Goal: Information Seeking & Learning: Learn about a topic

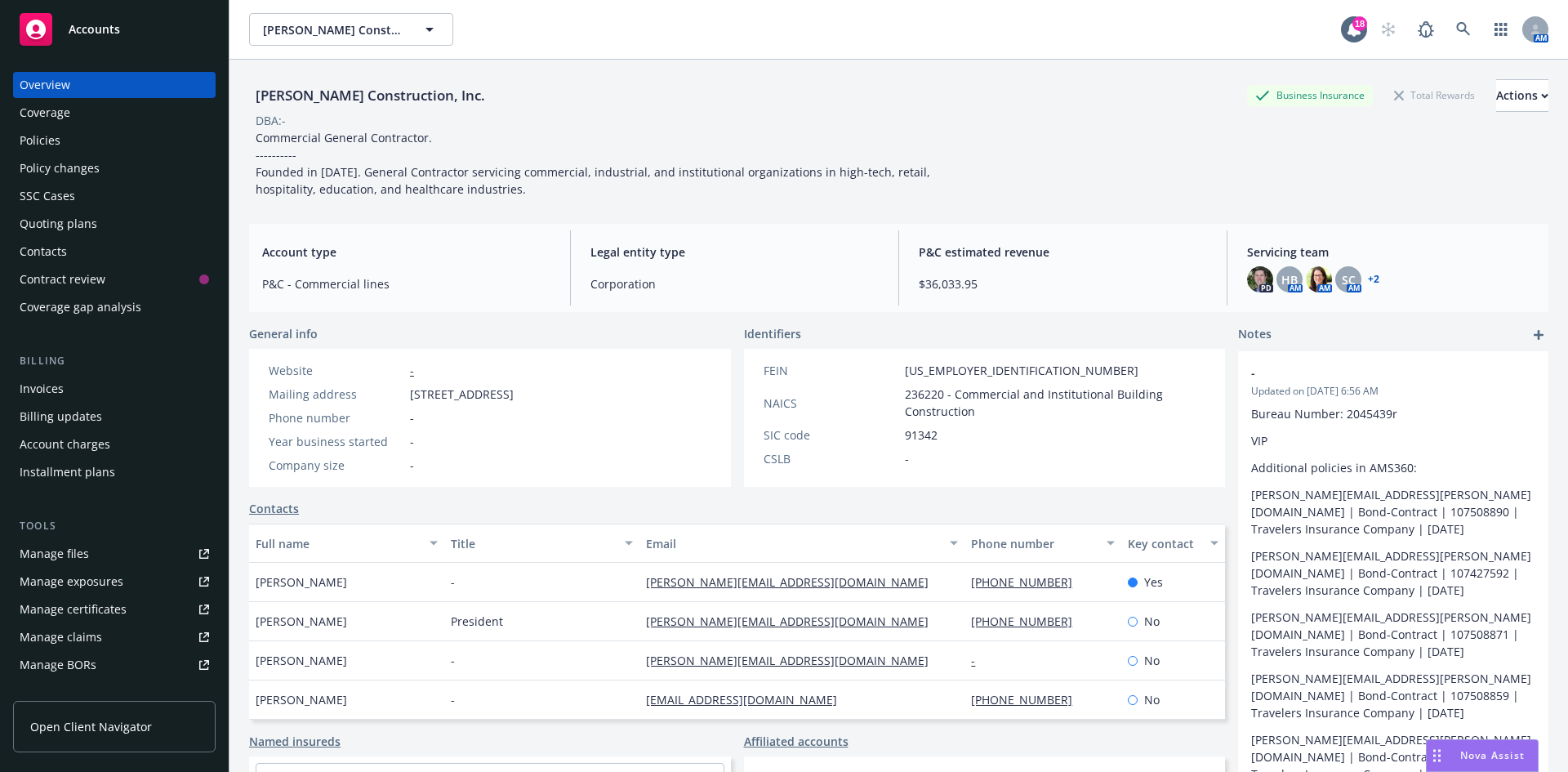
click at [74, 13] on div "Accounts" at bounding box center [114, 30] width 189 height 33
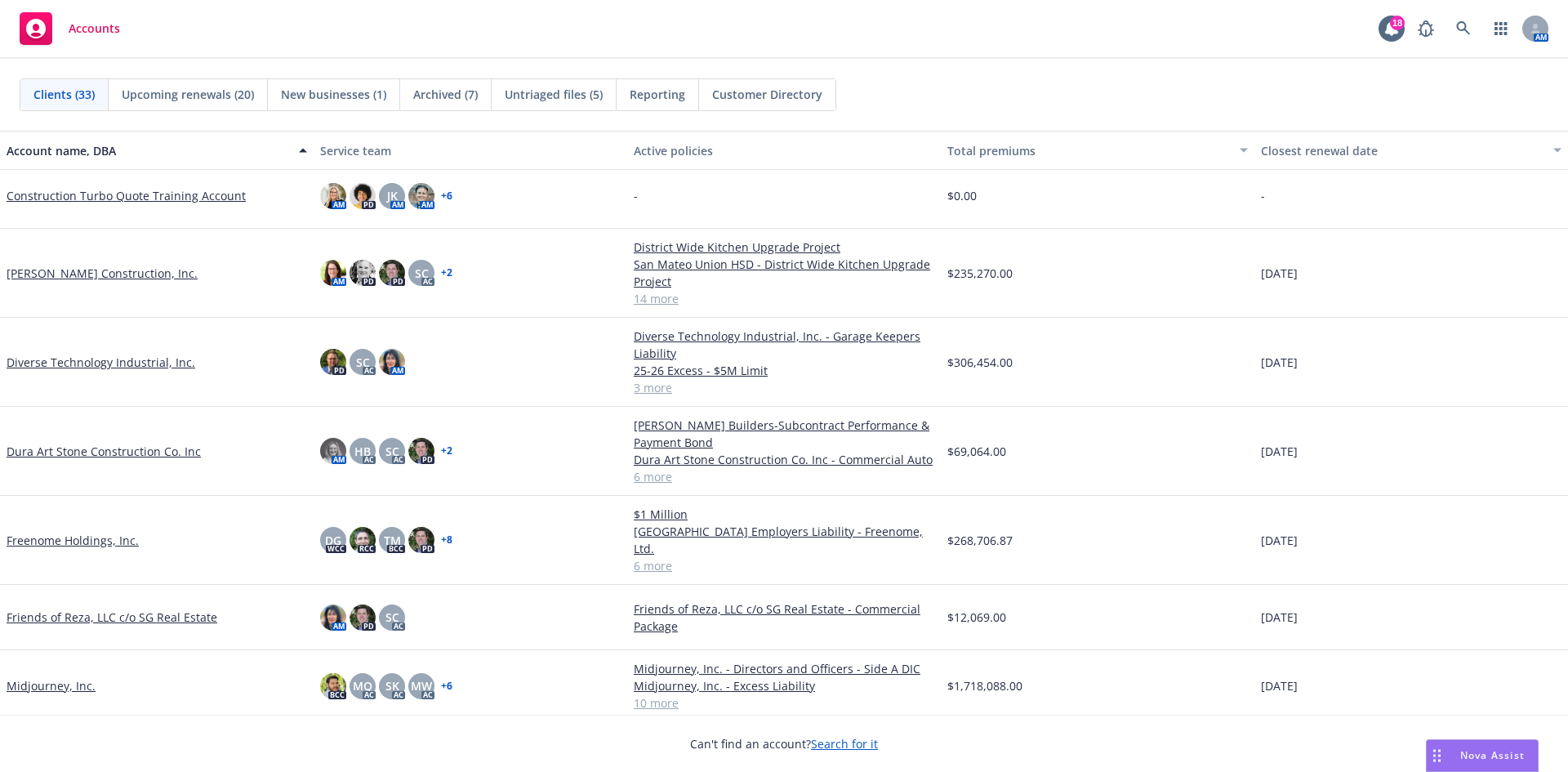
scroll to position [409, 0]
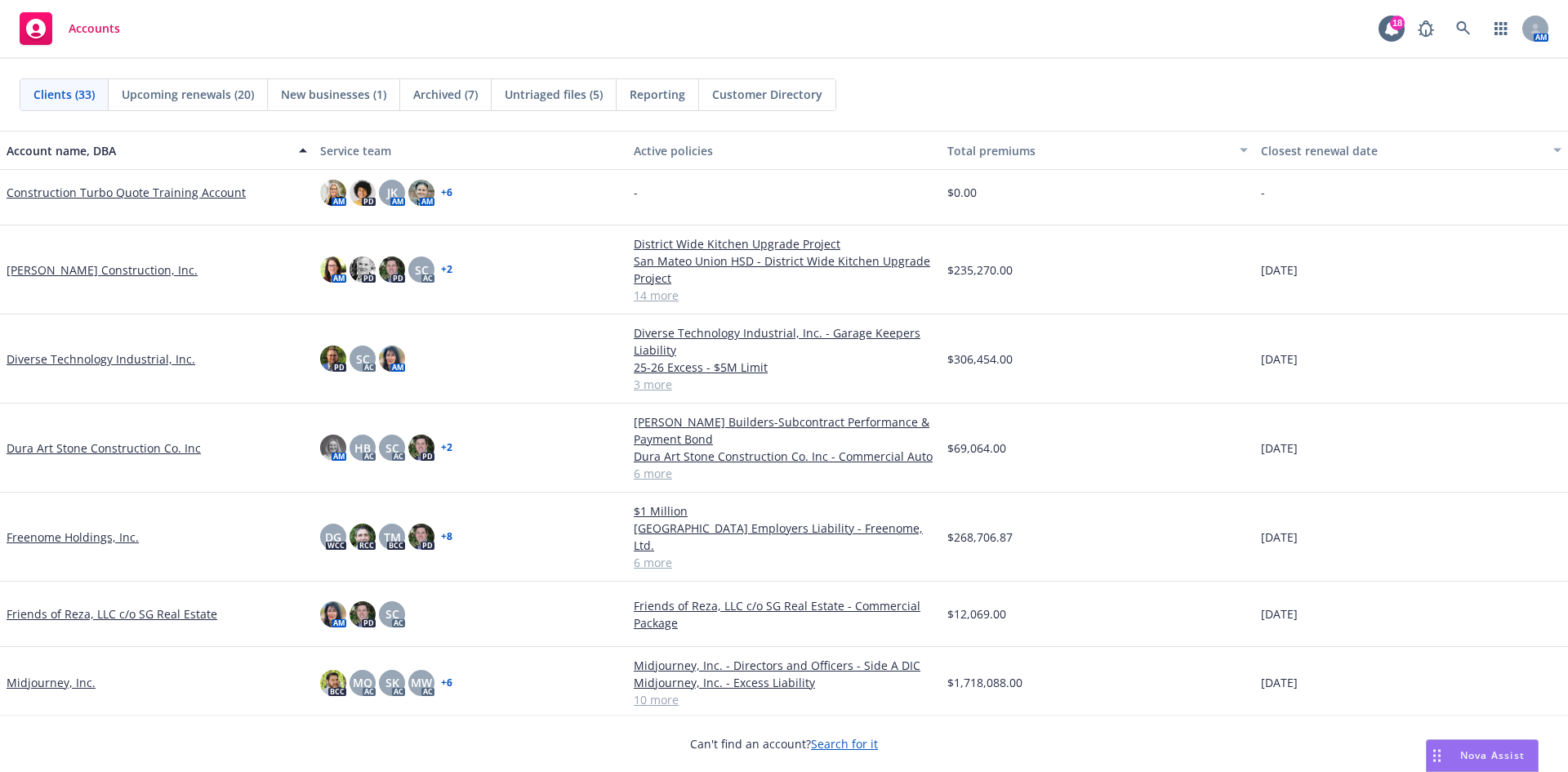
click at [72, 451] on link "Dura Art Stone Construction Co. Inc" at bounding box center [104, 447] width 194 height 17
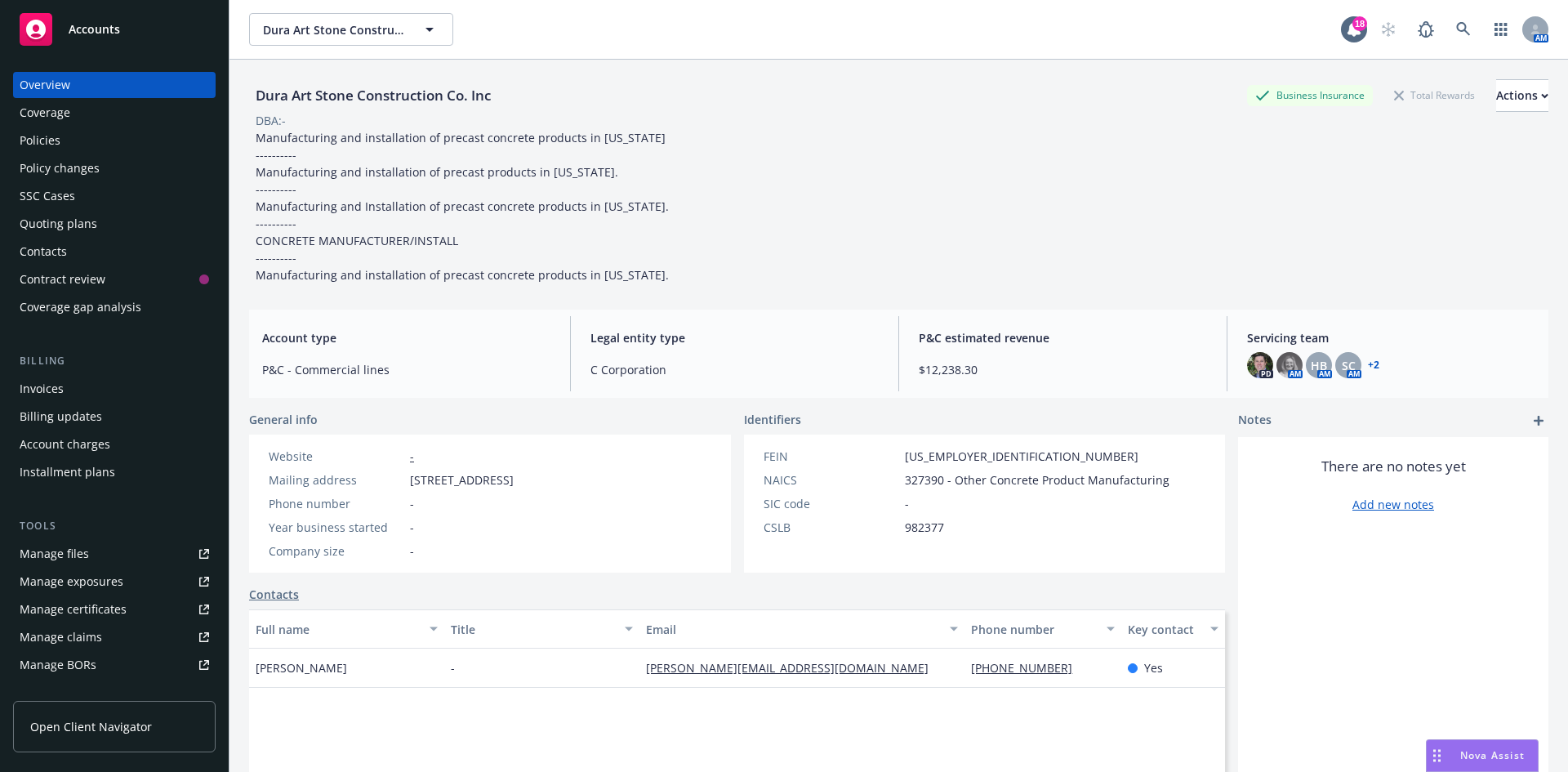
click at [66, 145] on div "Policies" at bounding box center [114, 141] width 189 height 26
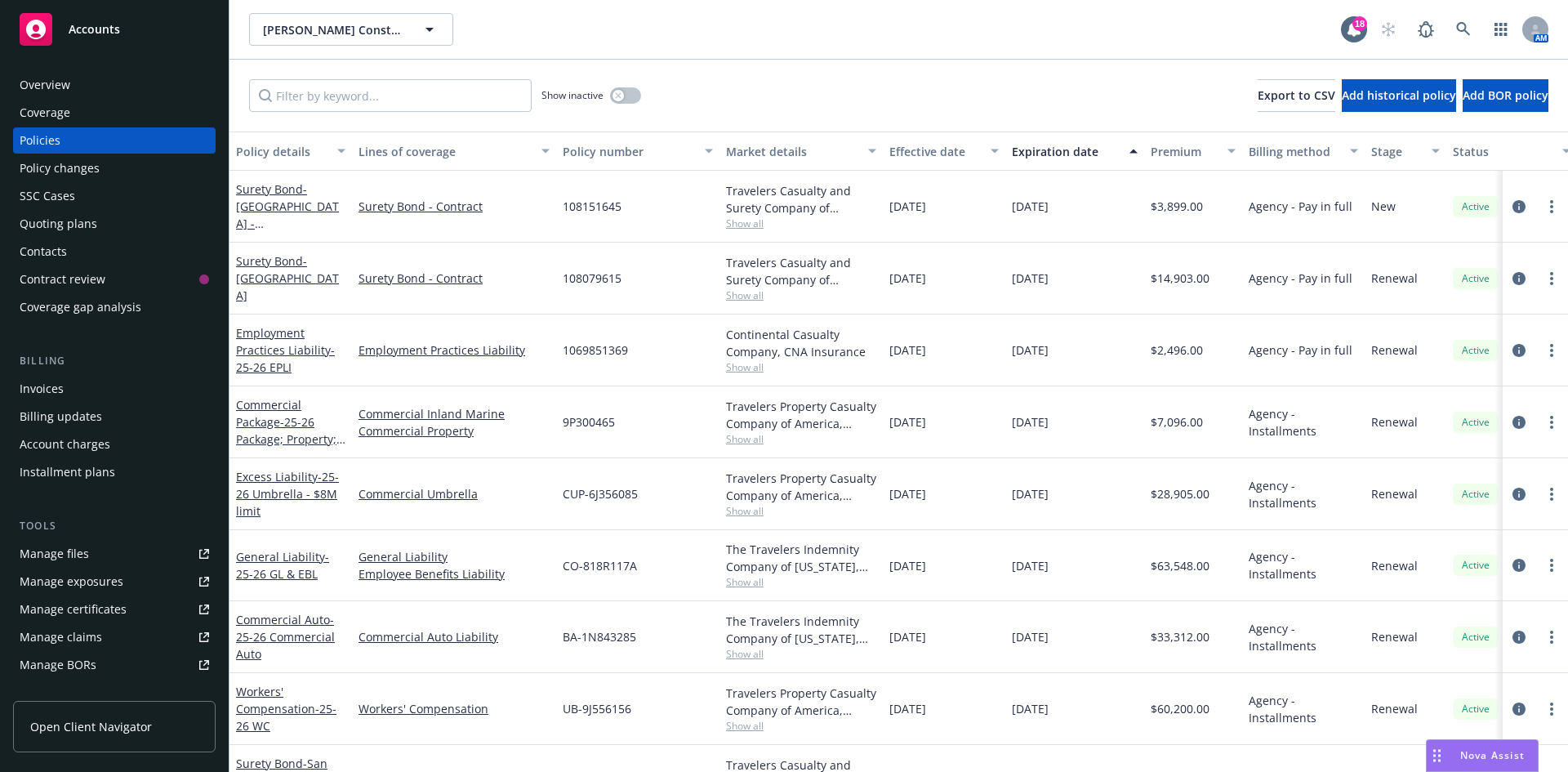
scroll to position [31, 0]
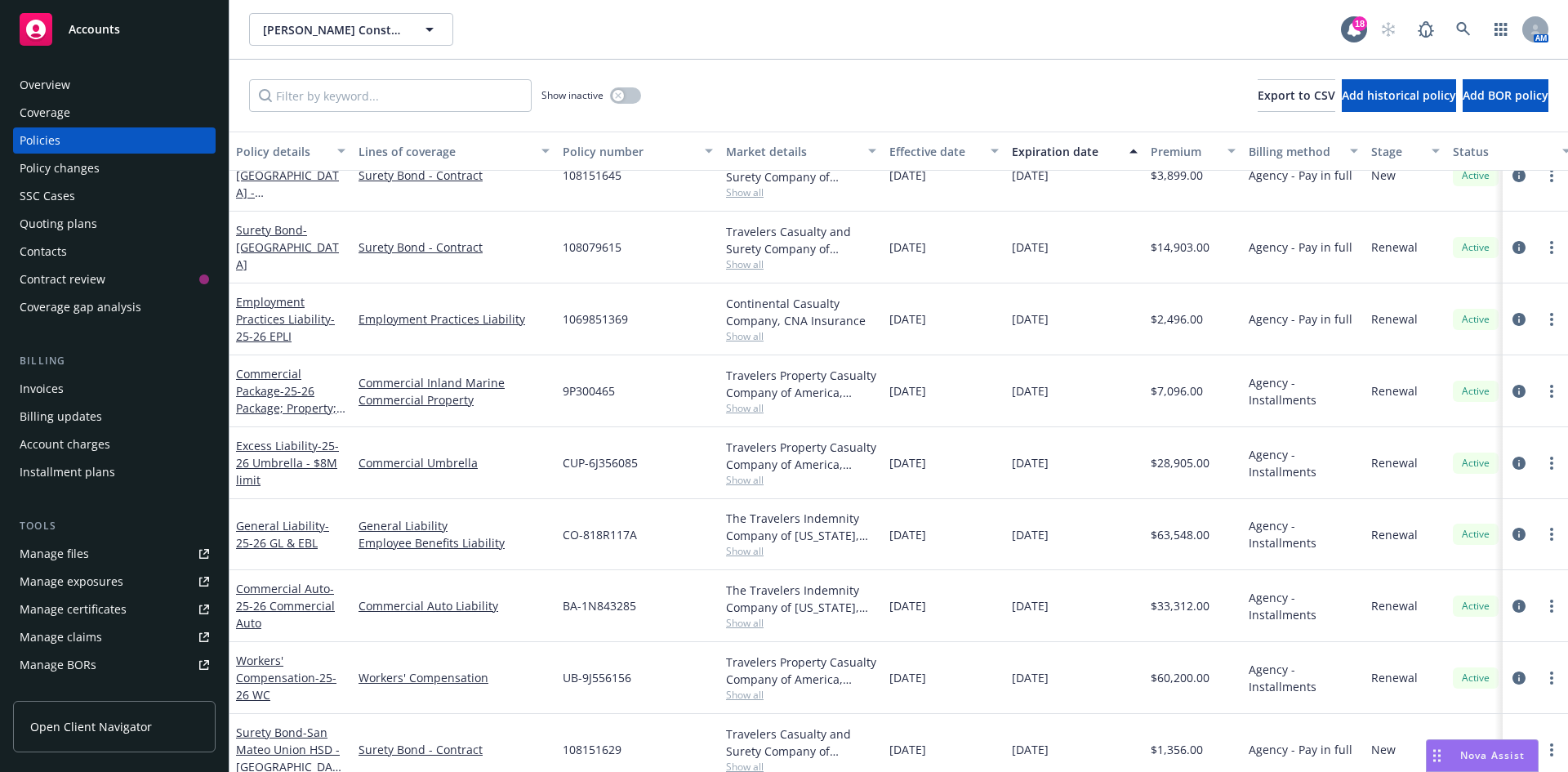
click at [116, 25] on span "Accounts" at bounding box center [94, 30] width 52 height 13
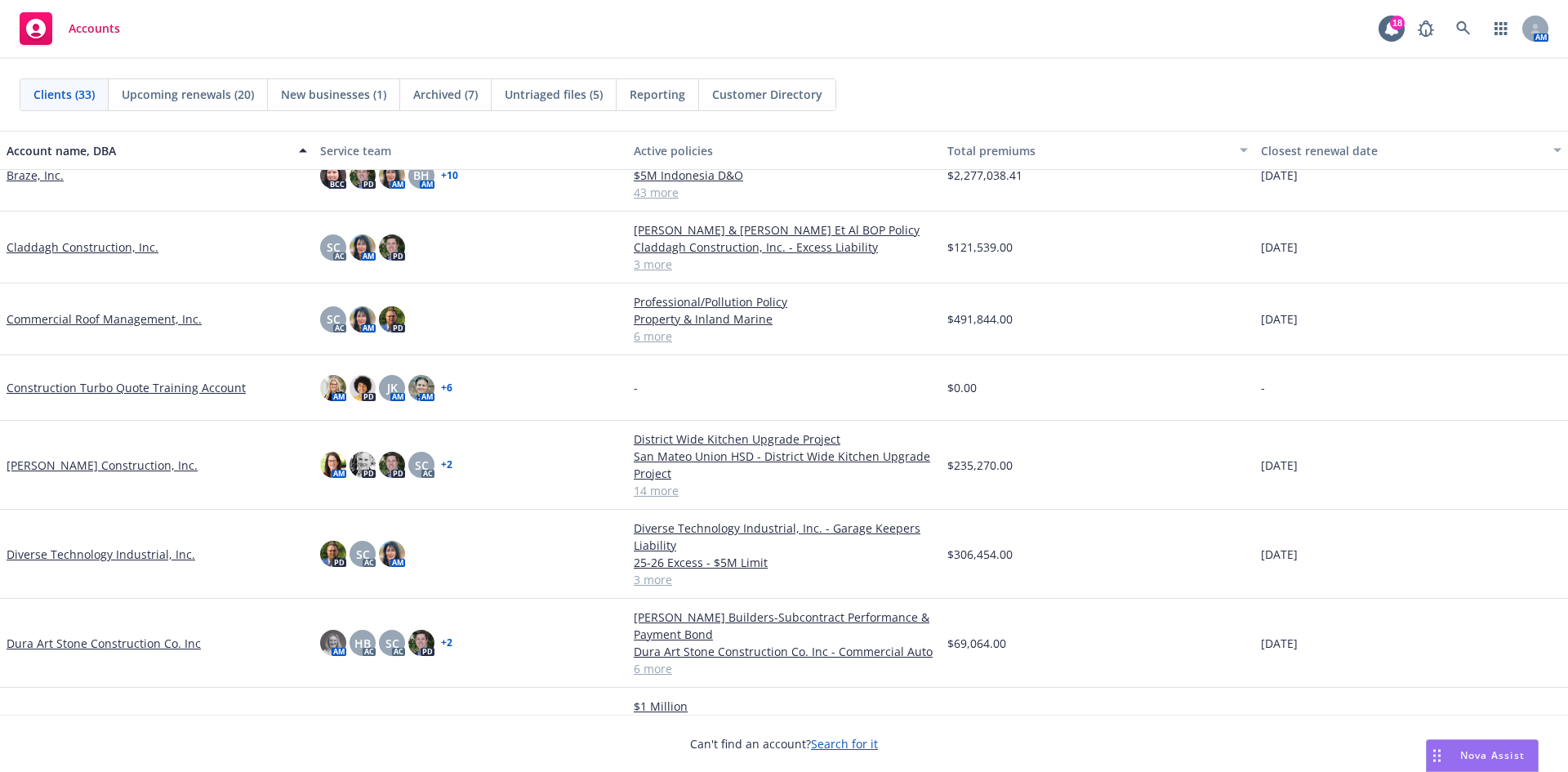
scroll to position [326, 0]
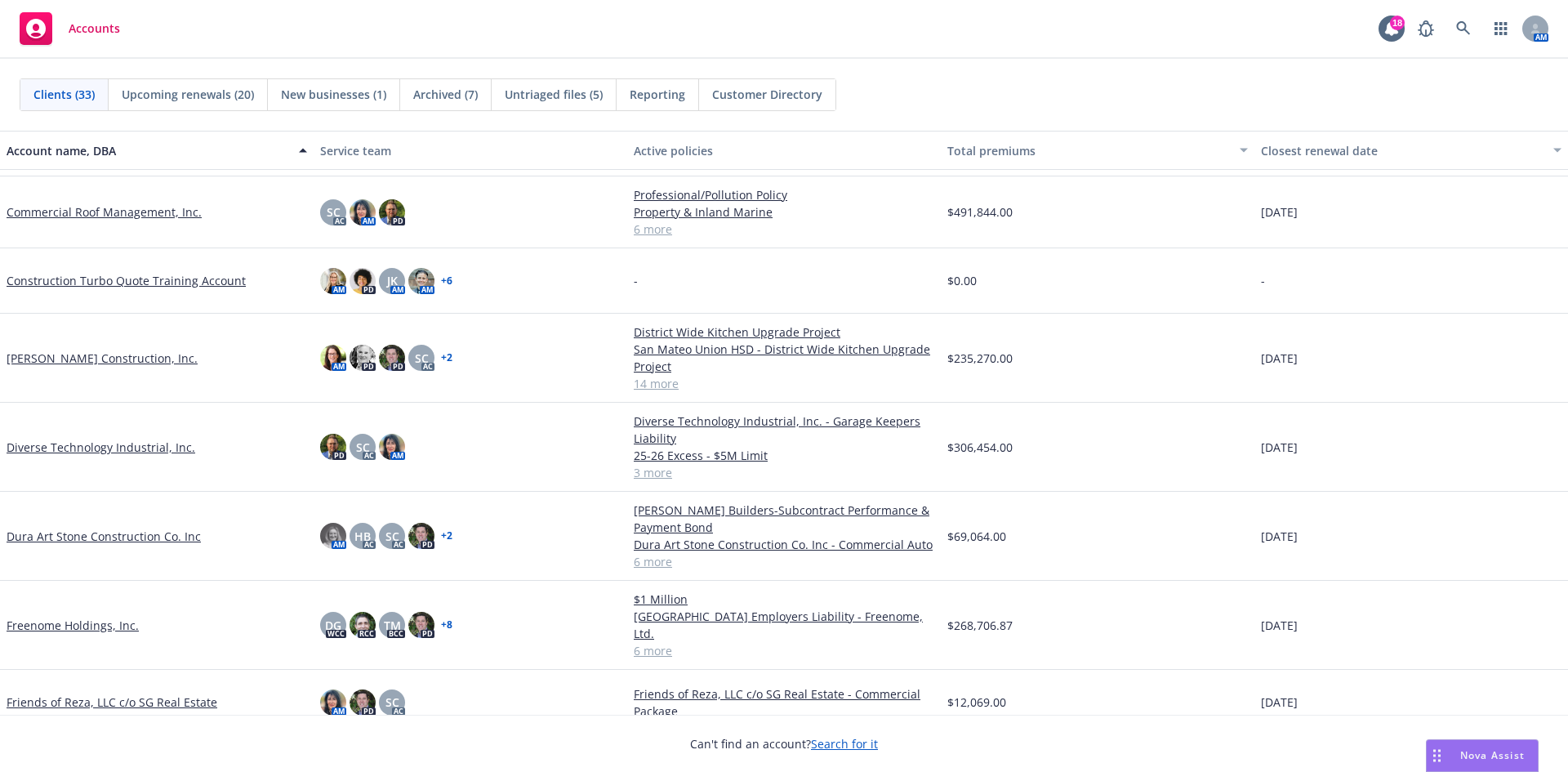
click at [92, 537] on link "Dura Art Stone Construction Co. Inc" at bounding box center [104, 536] width 194 height 17
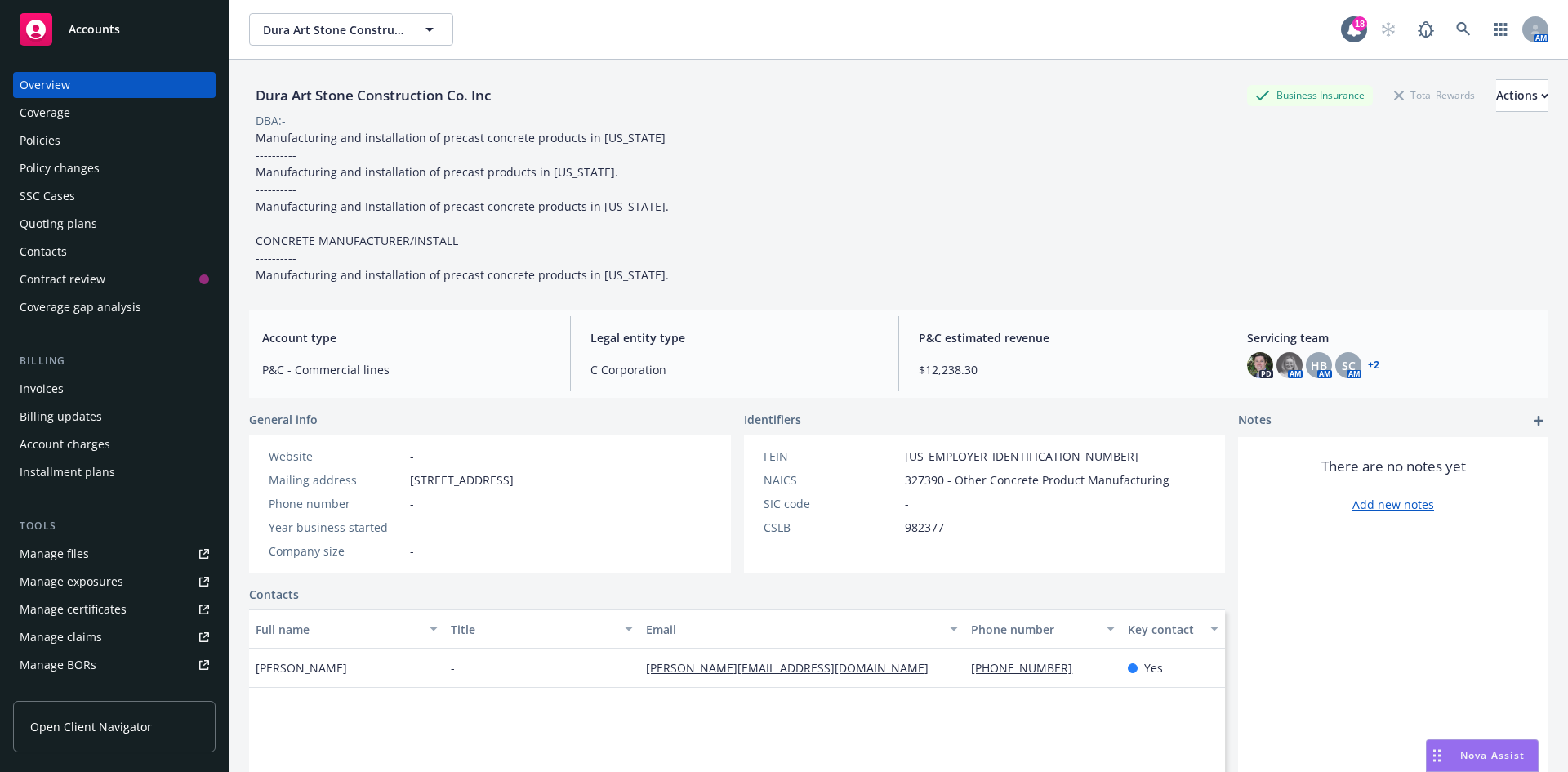
click at [85, 140] on div "Policies" at bounding box center [114, 141] width 189 height 26
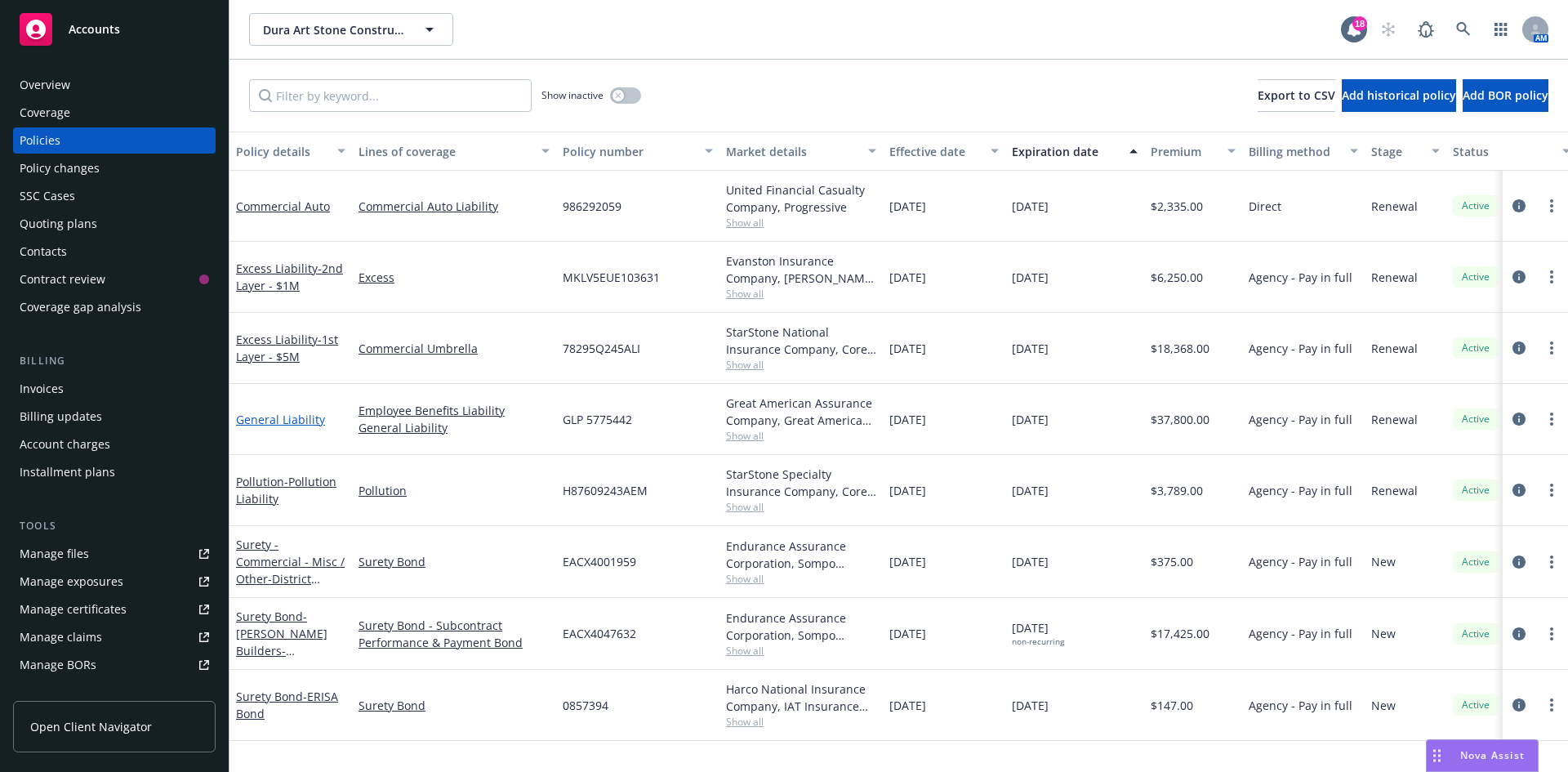
click at [266, 418] on link "General Liability" at bounding box center [280, 419] width 89 height 16
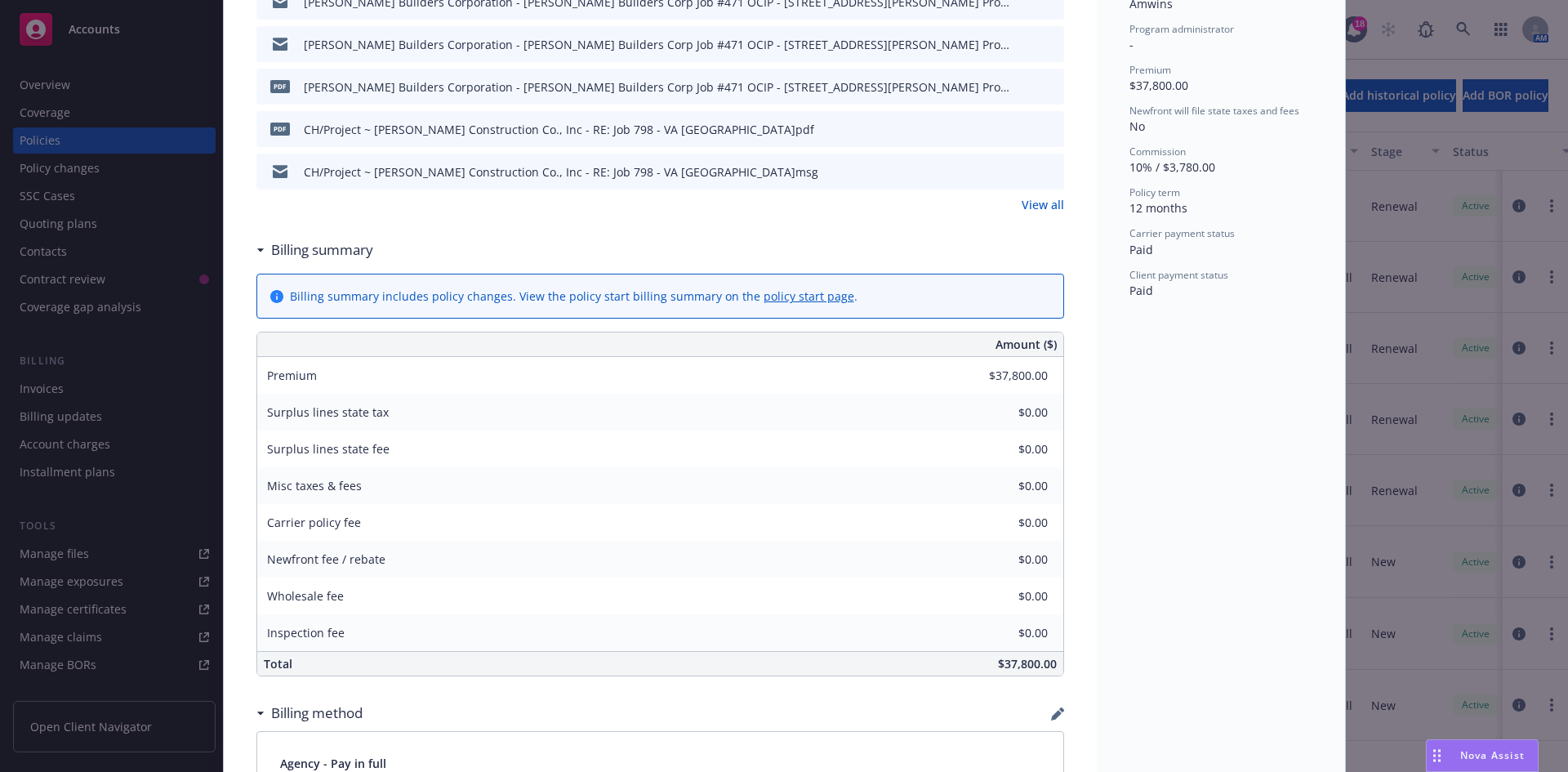
scroll to position [654, 0]
